Goal: Complete application form

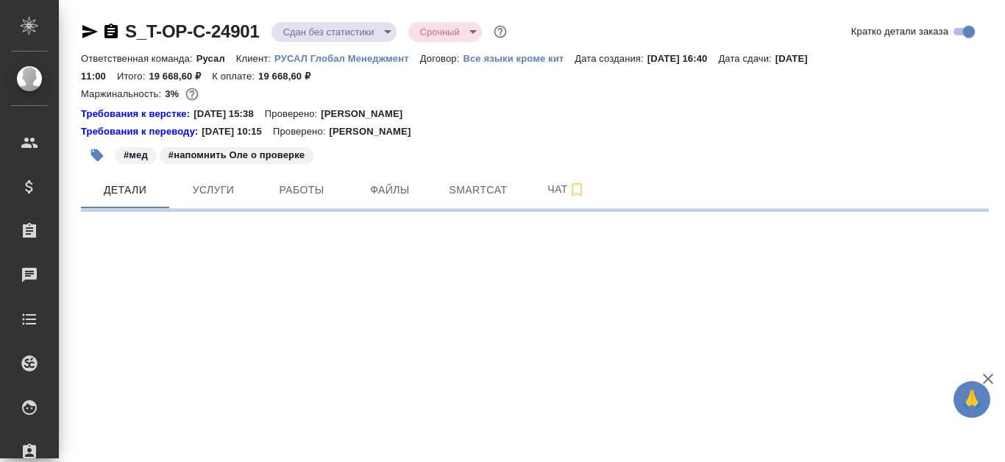
select select "RU"
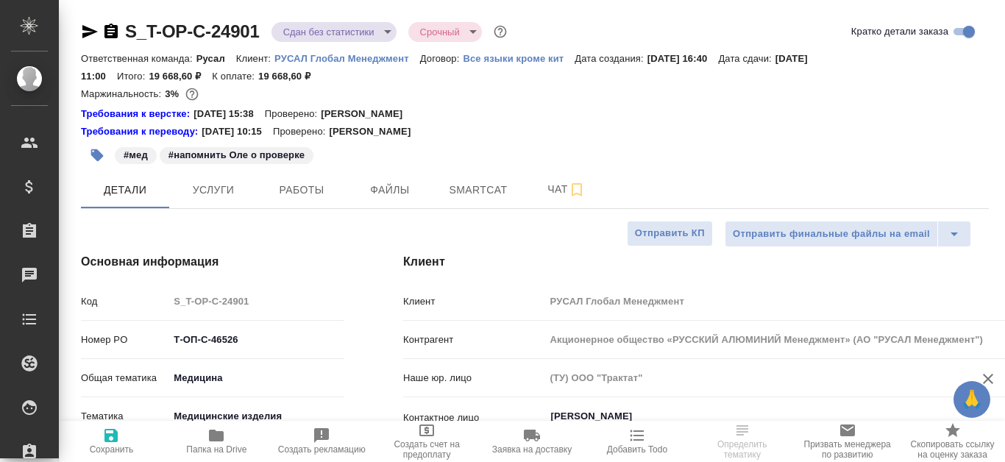
type textarea "x"
type input "[PERSON_NAME]"
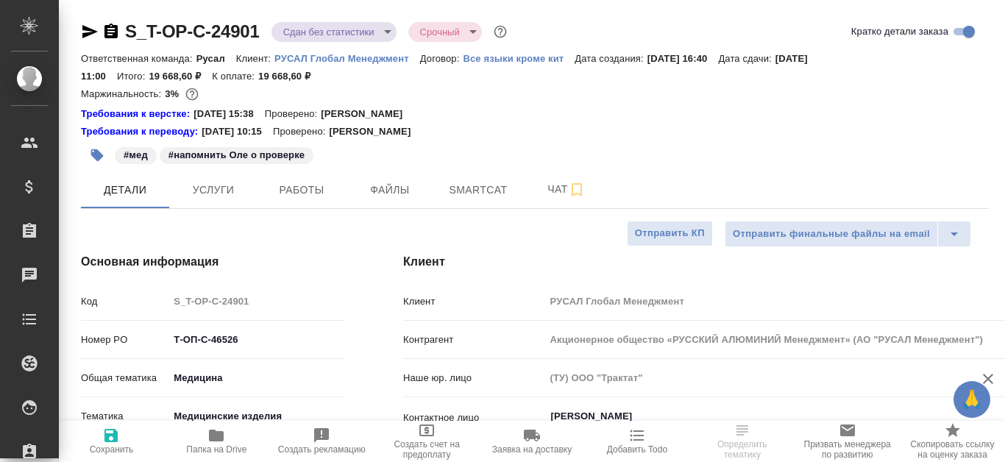
click at [113, 29] on icon "button" at bounding box center [111, 32] width 18 height 18
type textarea "x"
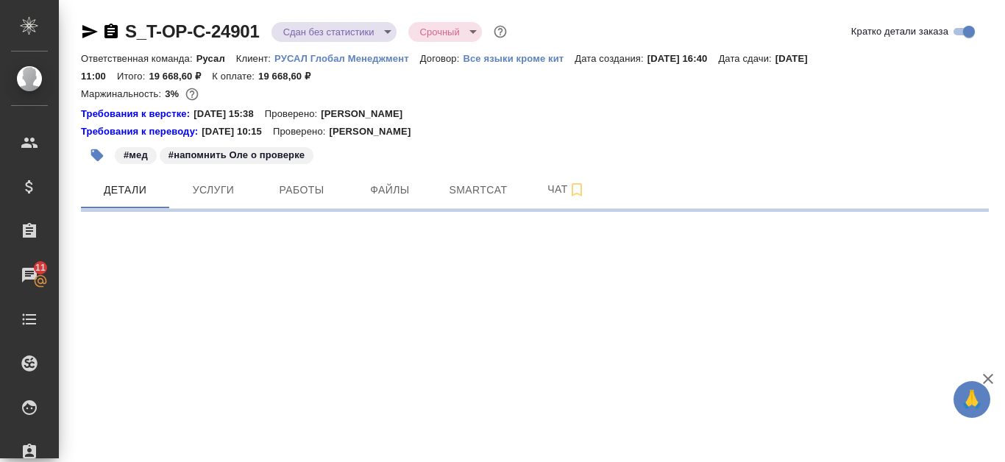
select select "RU"
